Goal: Transaction & Acquisition: Book appointment/travel/reservation

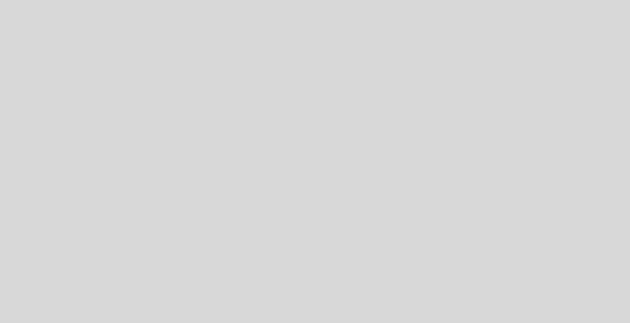
select select "es"
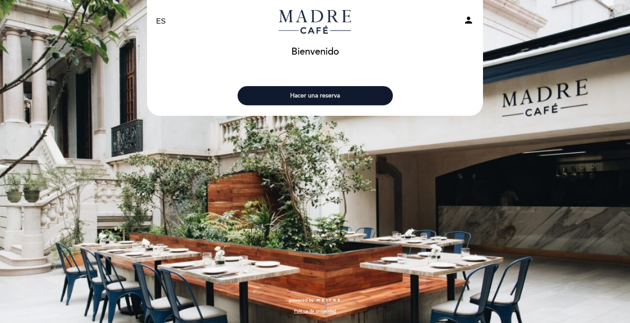
click at [323, 93] on button "Hacer una reserva" at bounding box center [315, 95] width 155 height 19
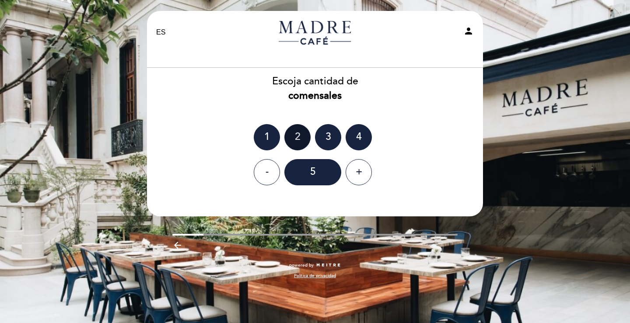
click at [293, 134] on div "2" at bounding box center [297, 137] width 26 height 26
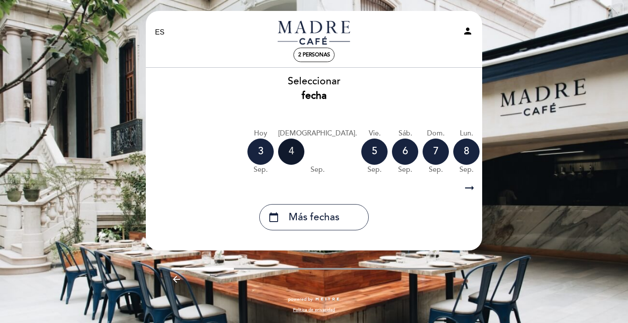
click at [291, 150] on div "4" at bounding box center [291, 152] width 26 height 26
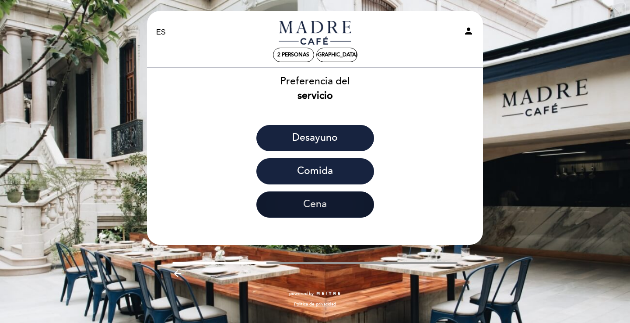
click at [315, 210] on button "Cena" at bounding box center [315, 205] width 118 height 26
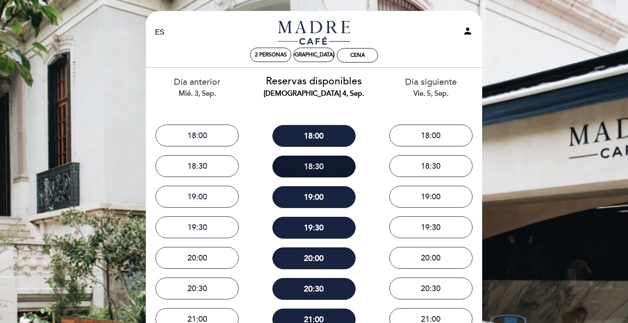
click at [316, 165] on button "18:30" at bounding box center [313, 167] width 83 height 22
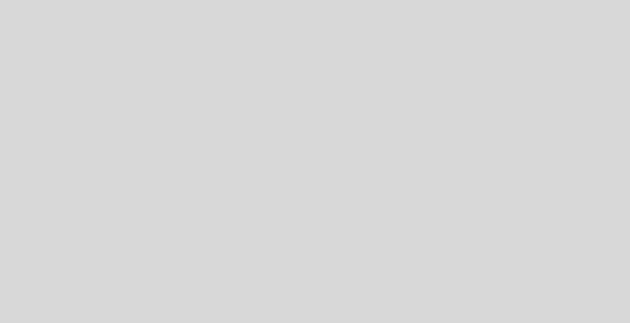
select select "es"
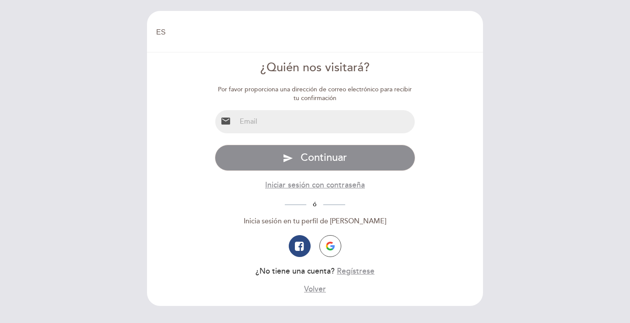
click at [311, 130] on input "email" at bounding box center [325, 121] width 179 height 23
type input "[PERSON_NAME][EMAIL_ADDRESS][PERSON_NAME][PERSON_NAME][DOMAIN_NAME]"
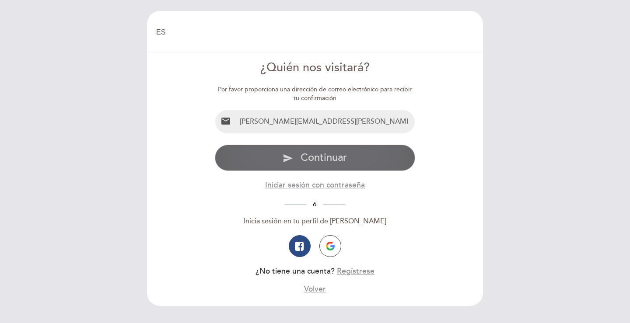
click at [342, 160] on span "Continuar" at bounding box center [324, 157] width 46 height 13
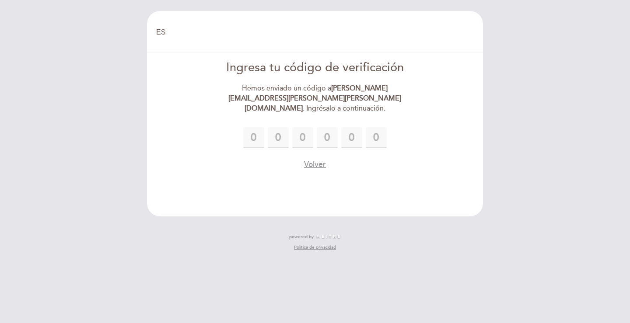
type input "6"
type input "5"
type input "8"
type input "0"
type input "6"
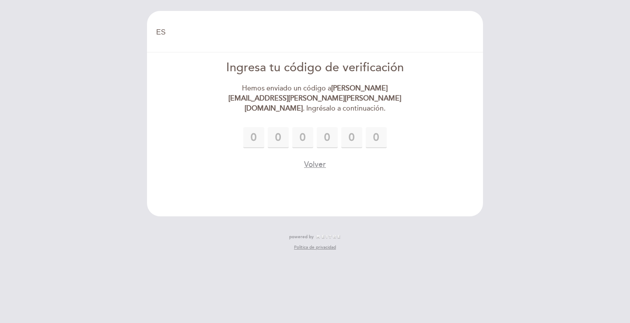
type input "9"
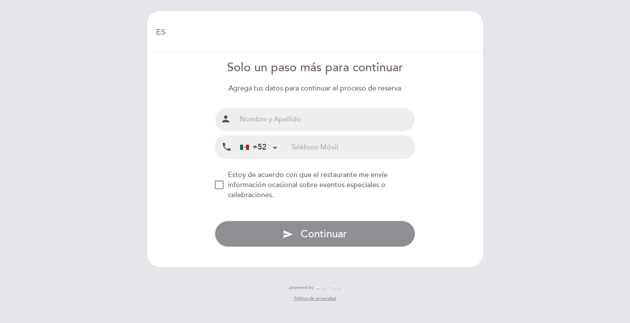
click at [315, 121] on input "text" at bounding box center [325, 119] width 179 height 23
type input "[PERSON_NAME] [PERSON_NAME]"
click at [345, 148] on input "tel" at bounding box center [353, 147] width 124 height 23
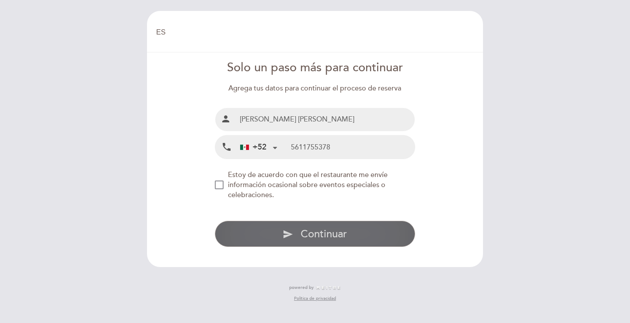
type input "5611755378"
click at [309, 240] on span "Continuar" at bounding box center [324, 234] width 46 height 13
